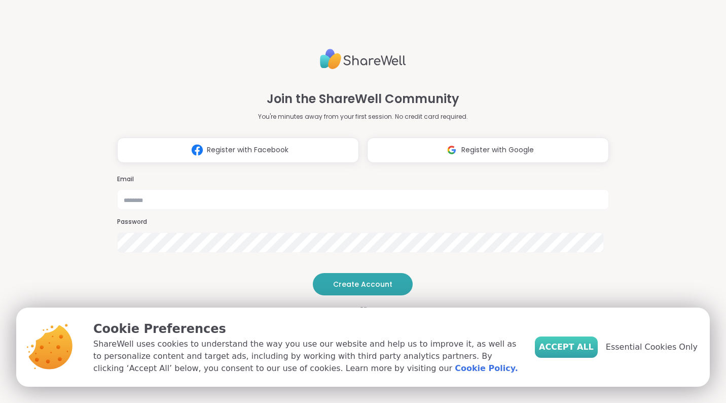
click at [574, 346] on span "Accept All" at bounding box center [566, 347] width 55 height 12
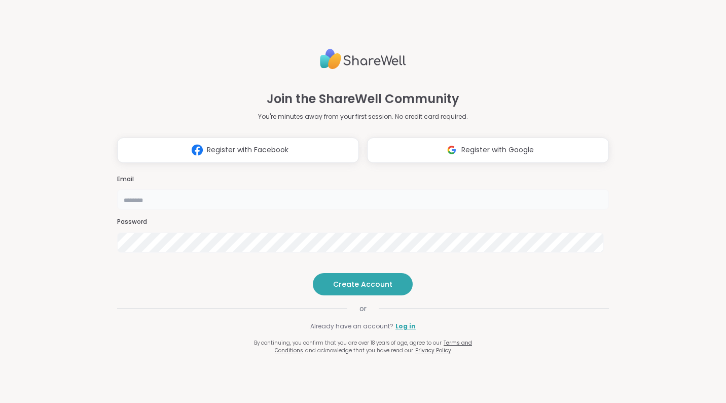
click at [358, 189] on input "email" at bounding box center [363, 199] width 492 height 20
type input "**********"
